Goal: Task Accomplishment & Management: Use online tool/utility

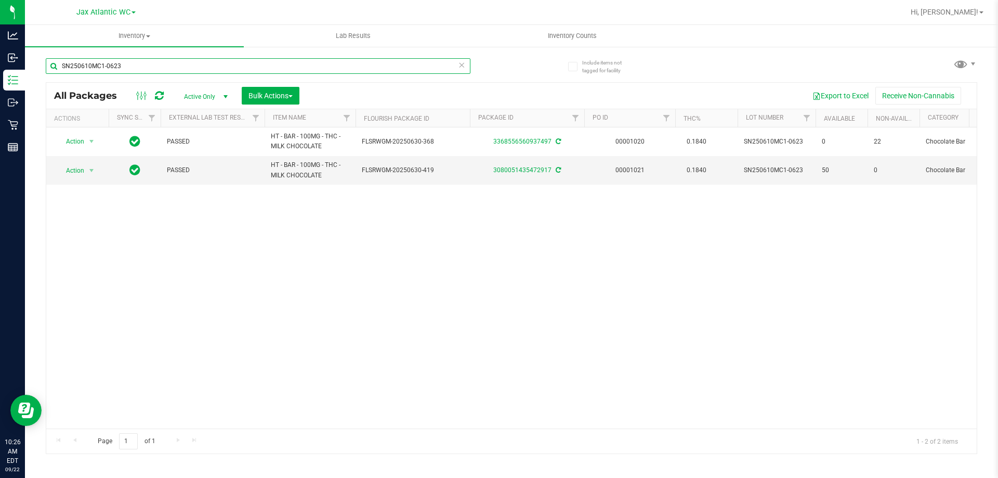
click at [124, 65] on input "SN250610MC1-0623" at bounding box center [258, 66] width 425 height 16
type input "S"
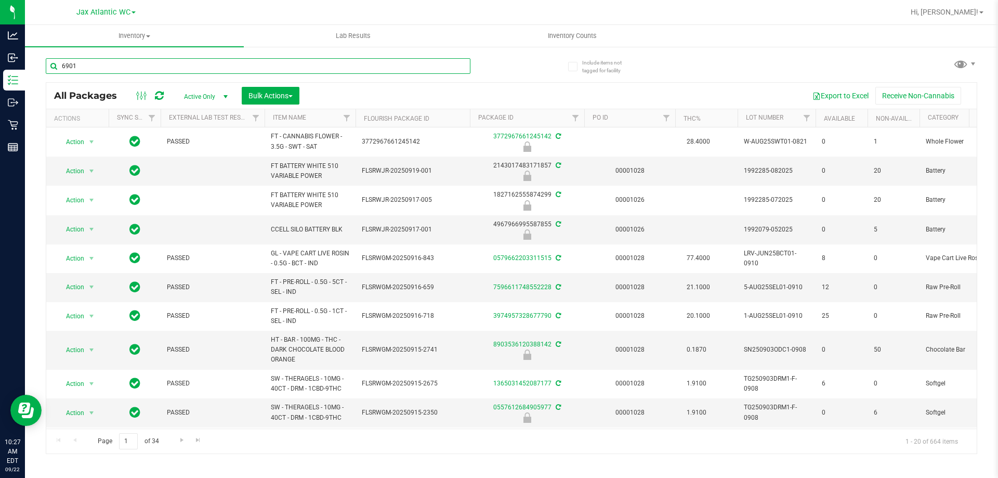
type input "6901"
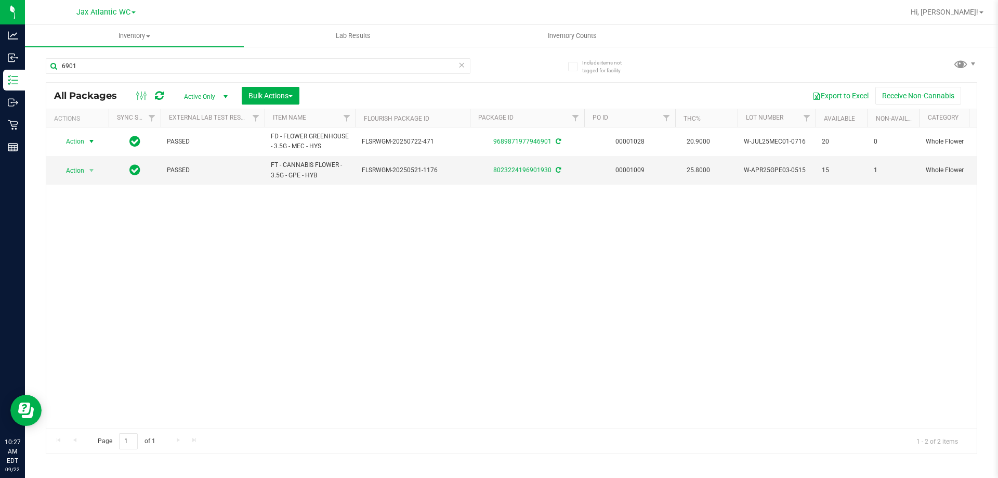
click at [70, 140] on span "Action" at bounding box center [71, 141] width 28 height 15
click at [81, 230] on li "Lock package" at bounding box center [97, 236] width 81 height 16
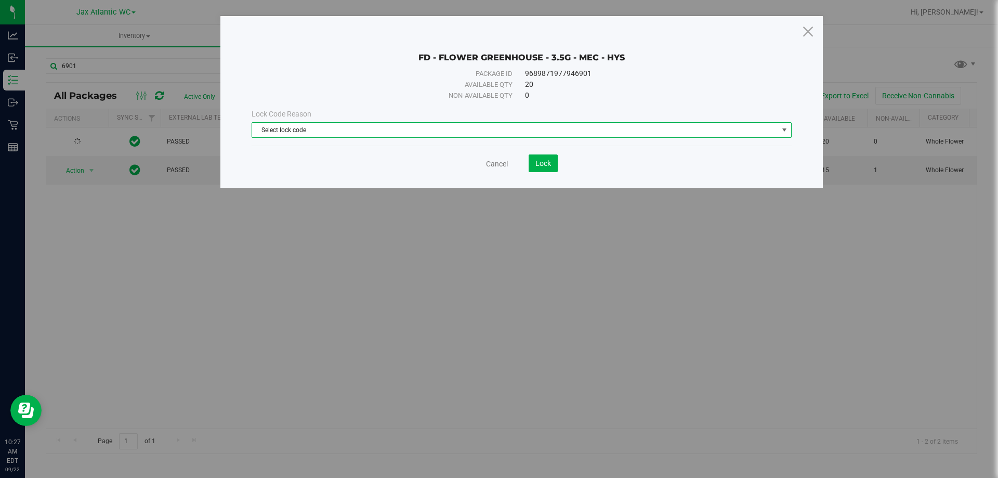
click at [421, 133] on span "Select lock code" at bounding box center [515, 130] width 526 height 15
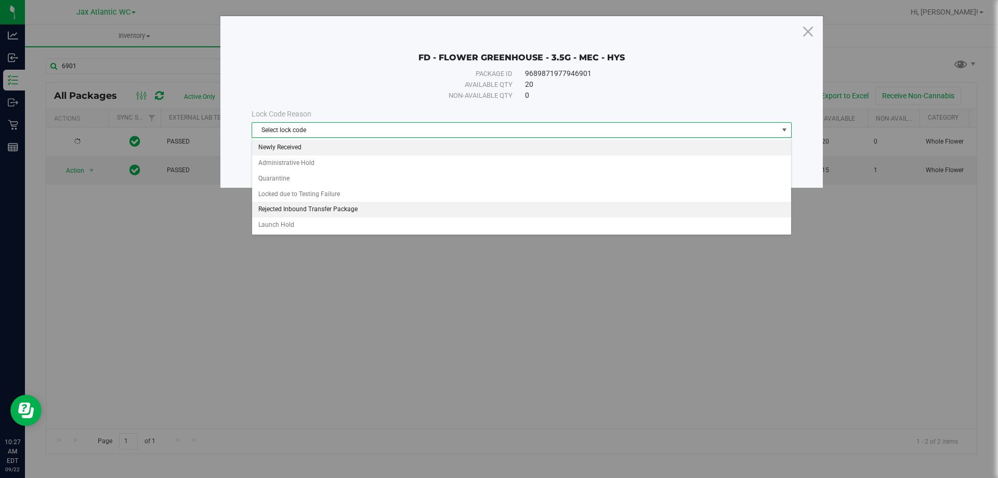
click at [288, 150] on li "Newly Received" at bounding box center [521, 148] width 539 height 16
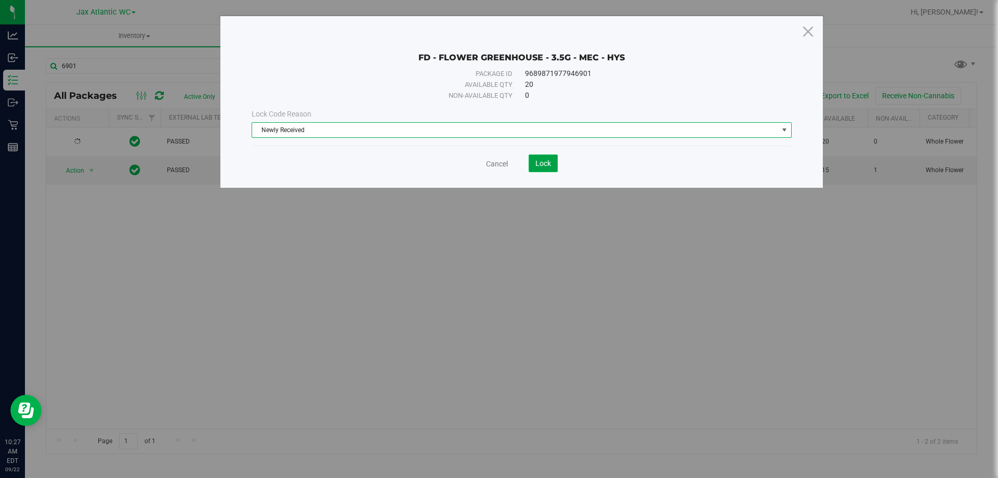
click at [538, 165] on span "Lock" at bounding box center [543, 163] width 16 height 8
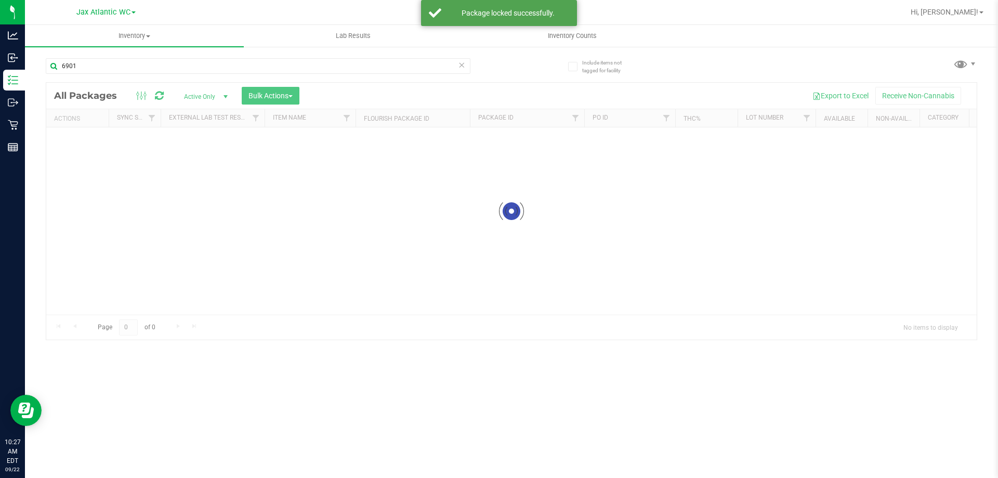
click at [88, 142] on div at bounding box center [511, 211] width 930 height 257
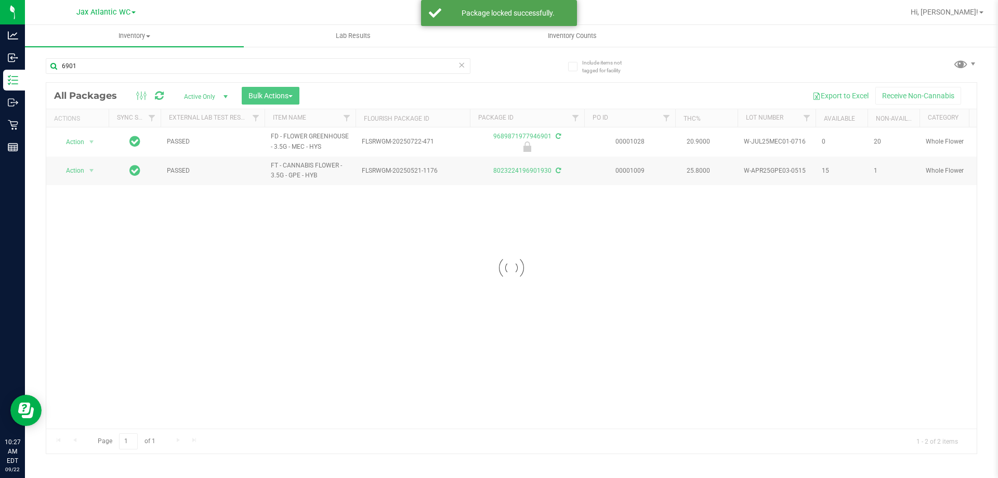
click at [88, 142] on div at bounding box center [511, 268] width 930 height 371
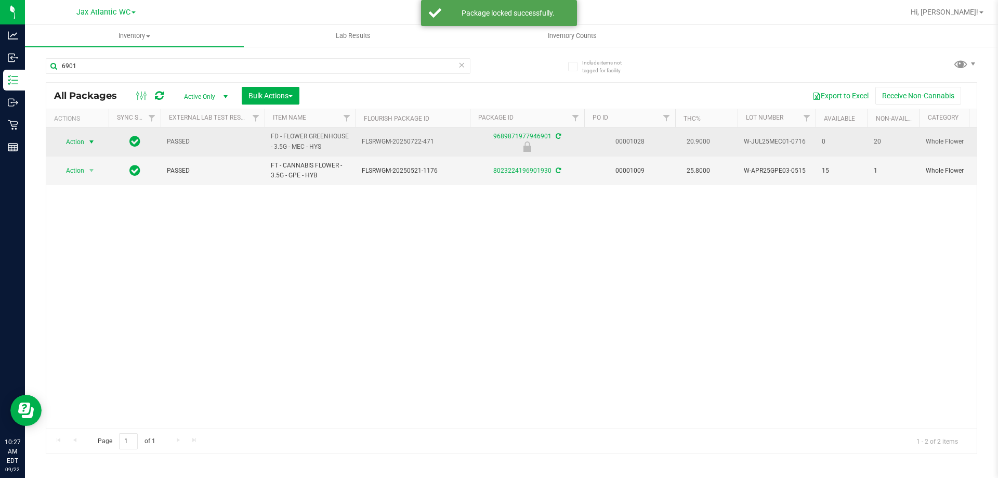
click at [94, 142] on span "select" at bounding box center [91, 142] width 8 height 8
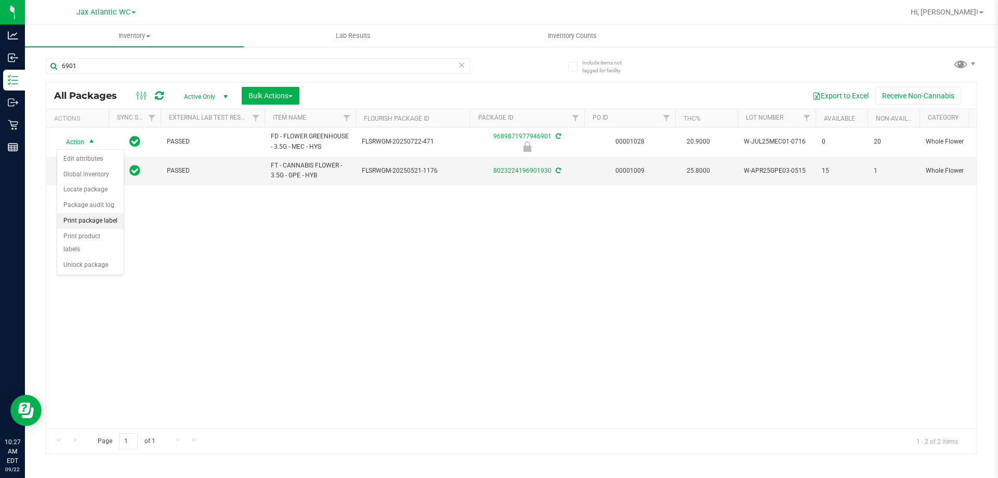
click at [95, 223] on li "Print package label" at bounding box center [90, 221] width 67 height 16
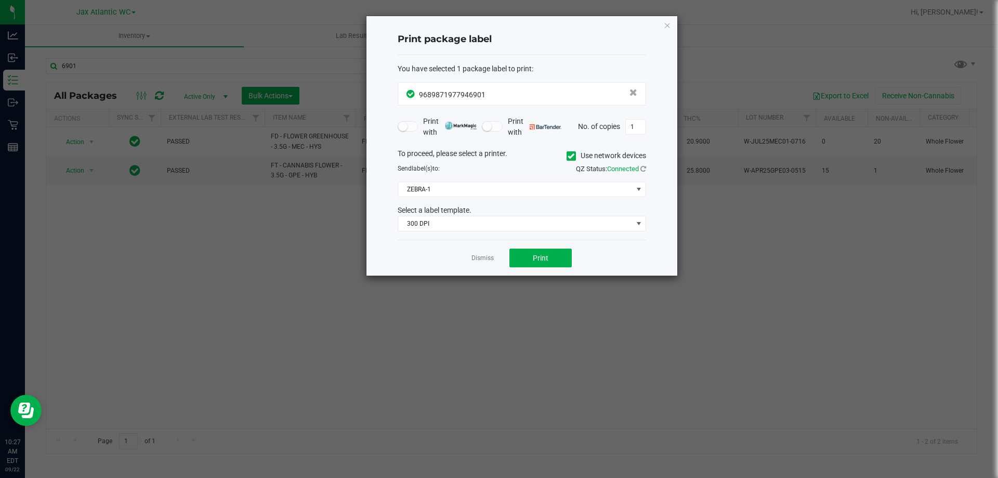
click at [482, 259] on link "Dismiss" at bounding box center [482, 258] width 22 height 9
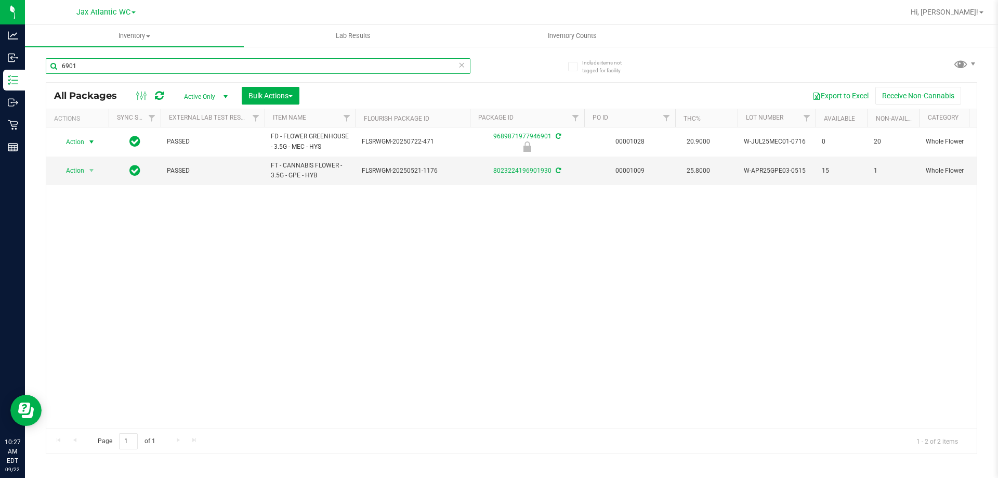
click at [124, 68] on input "6901" at bounding box center [258, 66] width 425 height 16
type input "007"
